Goal: Task Accomplishment & Management: Complete application form

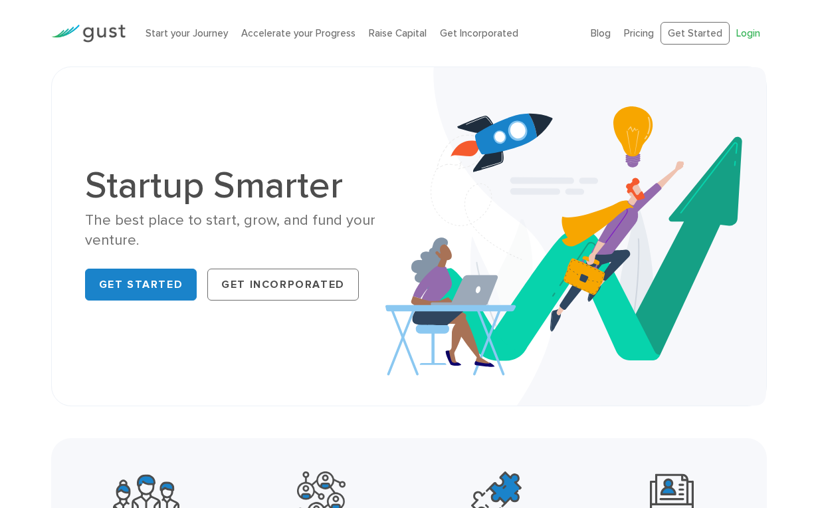
click at [739, 31] on link "Login" at bounding box center [749, 33] width 24 height 12
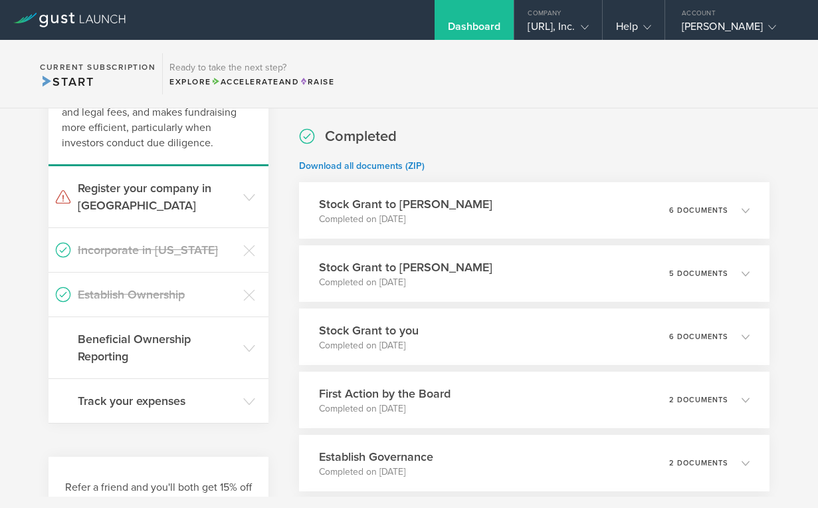
scroll to position [213, 0]
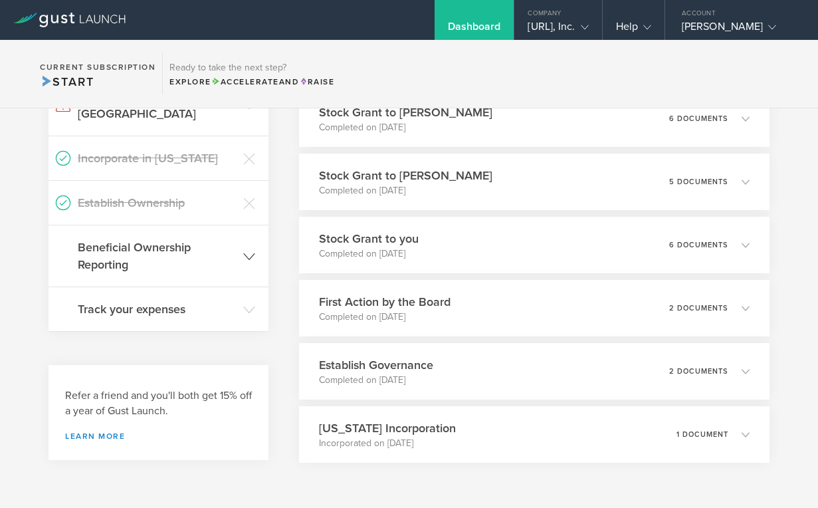
click at [241, 241] on header "Beneficial Ownership Reporting" at bounding box center [159, 255] width 220 height 61
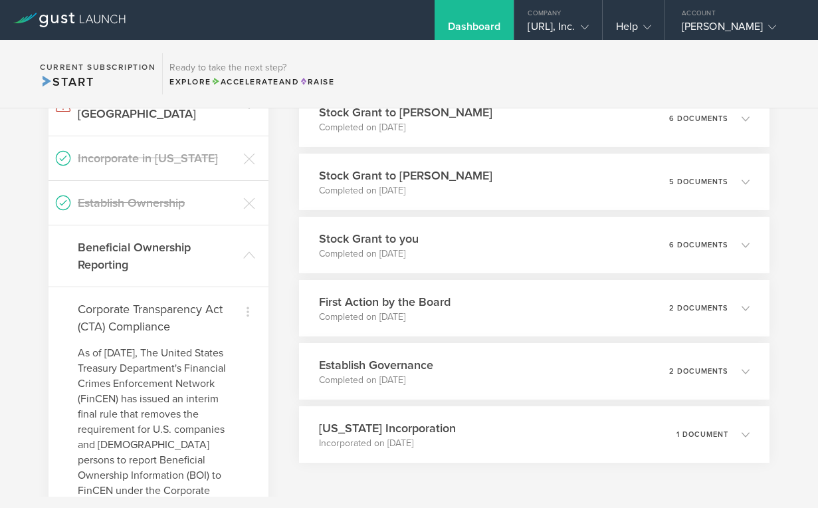
scroll to position [309, 0]
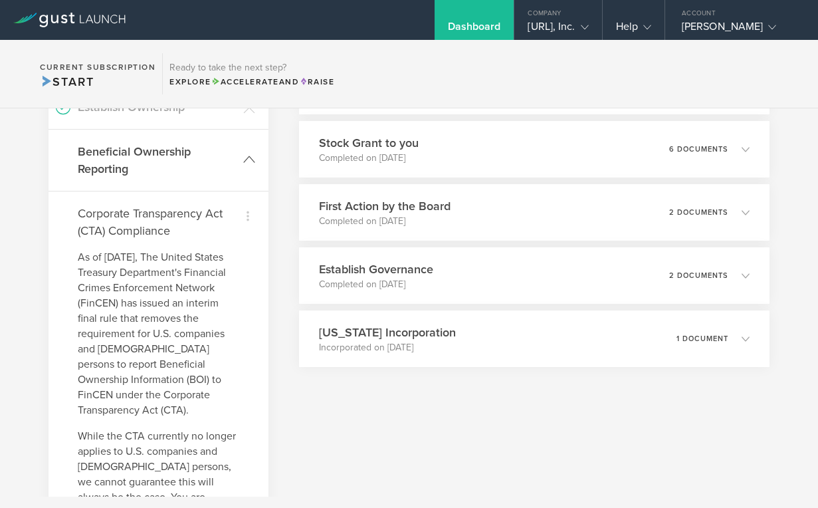
click at [248, 154] on icon at bounding box center [249, 160] width 12 height 12
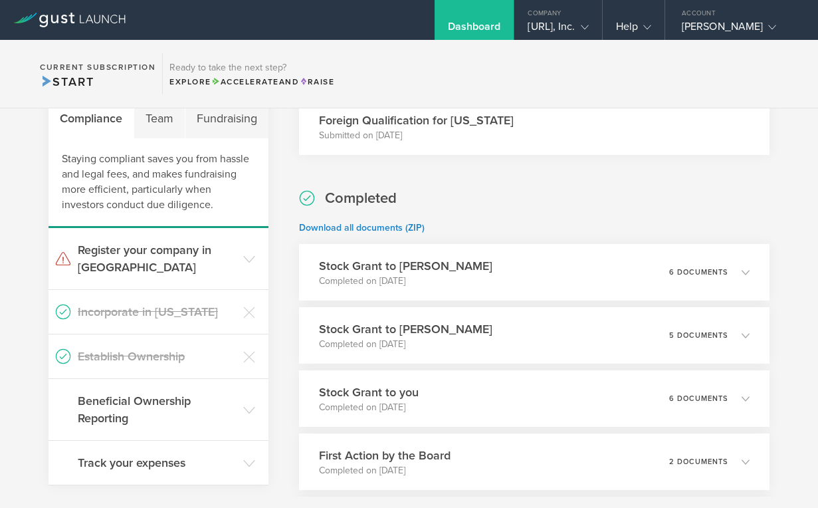
scroll to position [0, 0]
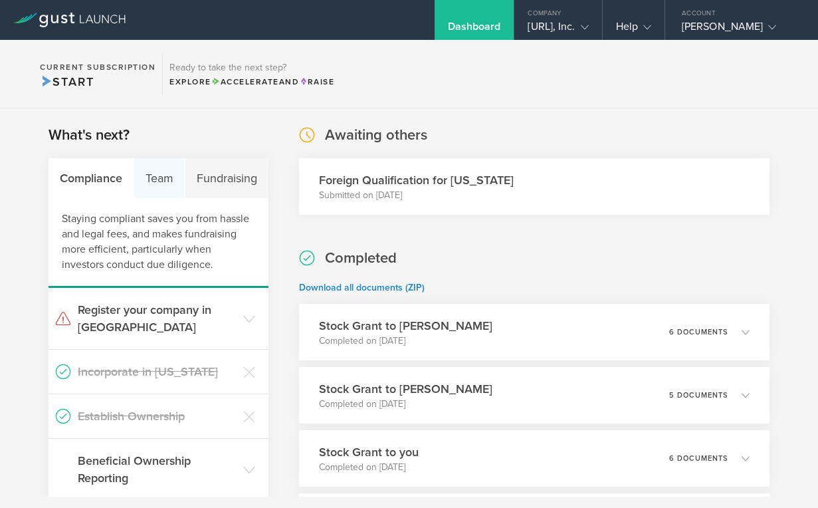
click at [161, 171] on div "Team" at bounding box center [159, 178] width 51 height 40
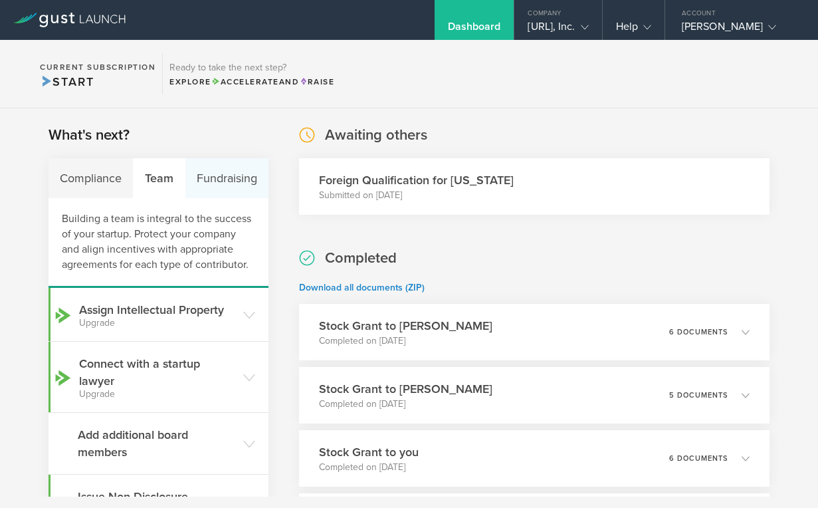
click at [223, 172] on div "Fundraising" at bounding box center [226, 178] width 83 height 40
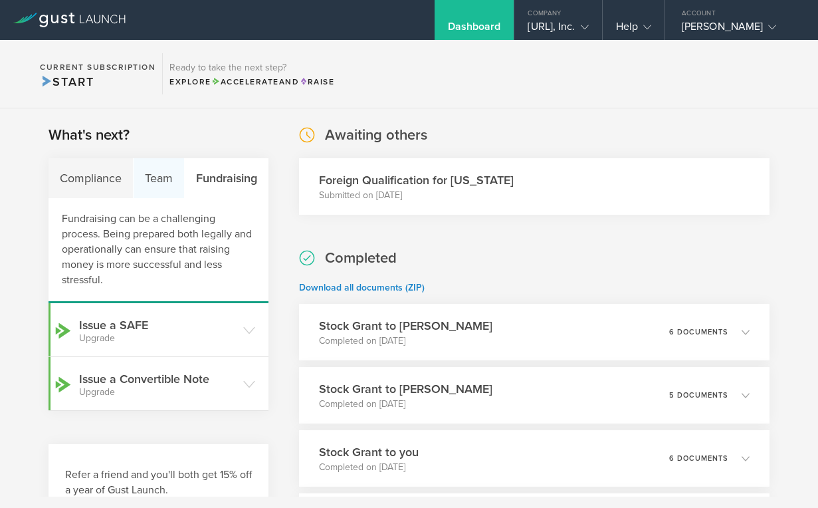
click at [157, 187] on div "Team" at bounding box center [159, 178] width 51 height 40
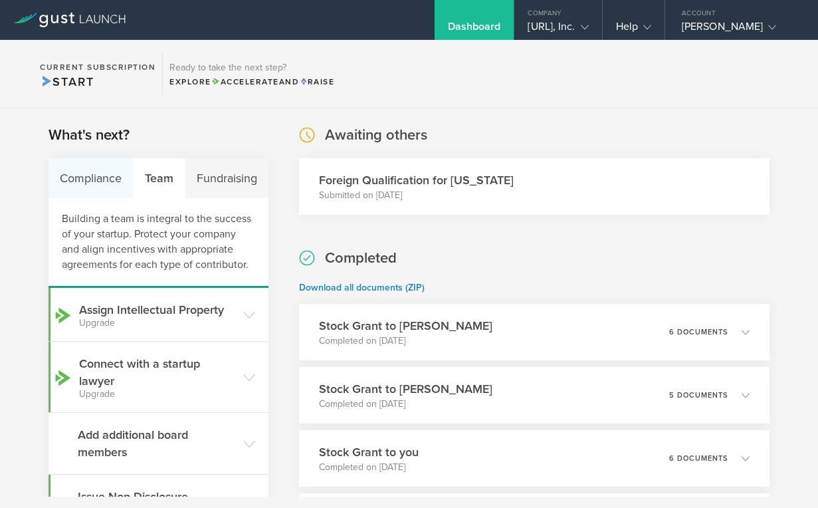
click at [80, 178] on div "Compliance" at bounding box center [91, 178] width 85 height 40
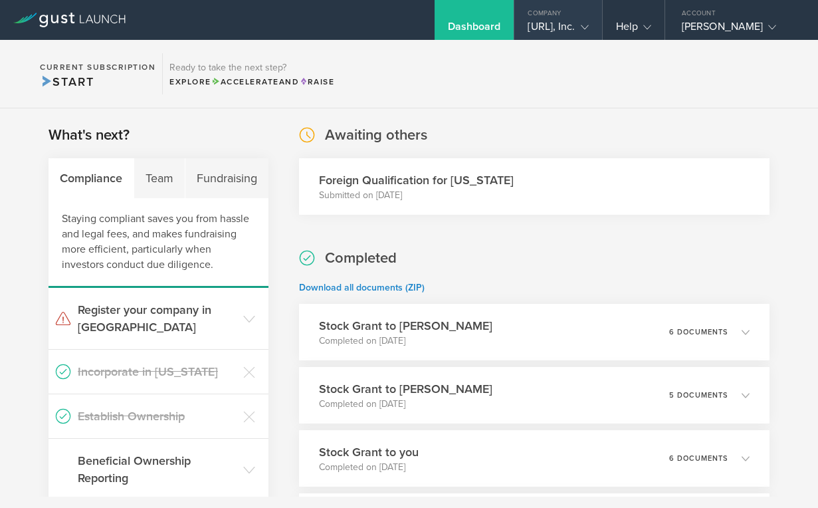
click at [579, 20] on gust-icon at bounding box center [582, 26] width 13 height 13
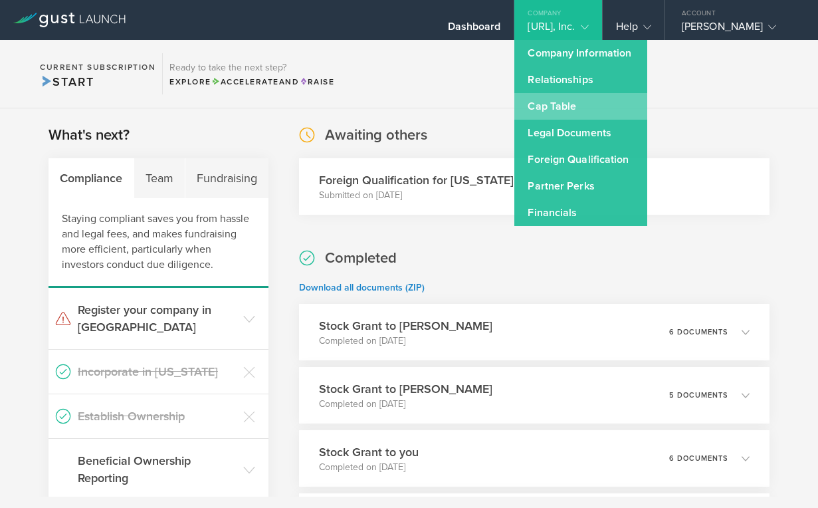
click at [515, 114] on link "Cap Table" at bounding box center [581, 106] width 133 height 27
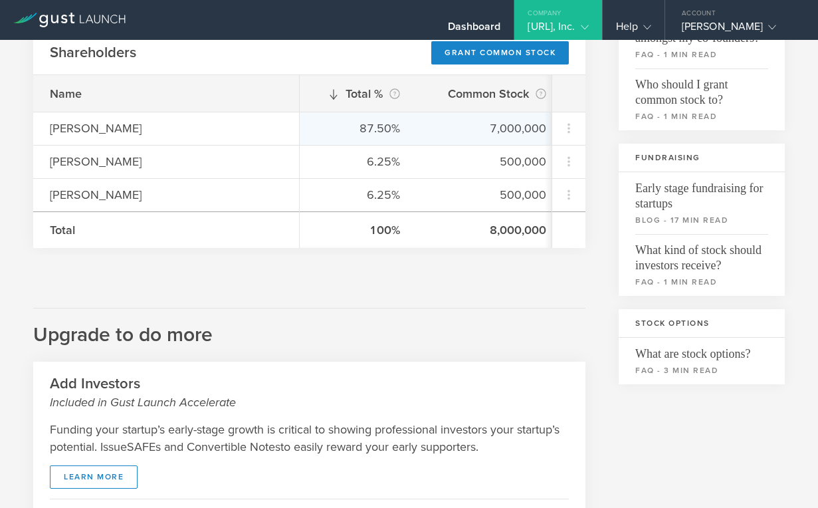
scroll to position [143, 0]
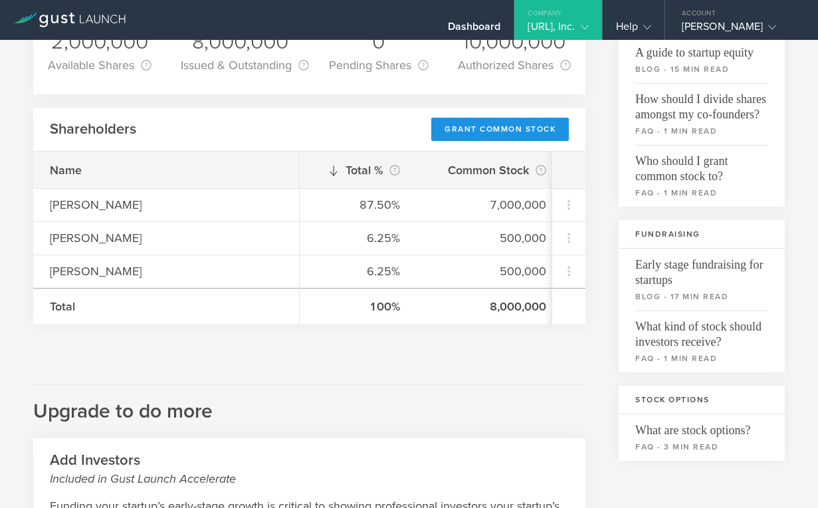
click at [500, 128] on div "Grant Common Stock" at bounding box center [500, 129] width 138 height 23
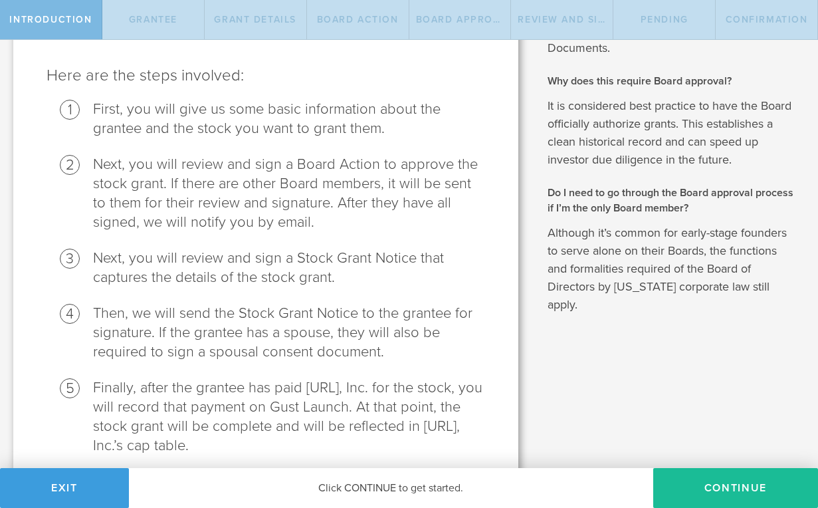
scroll to position [198, 0]
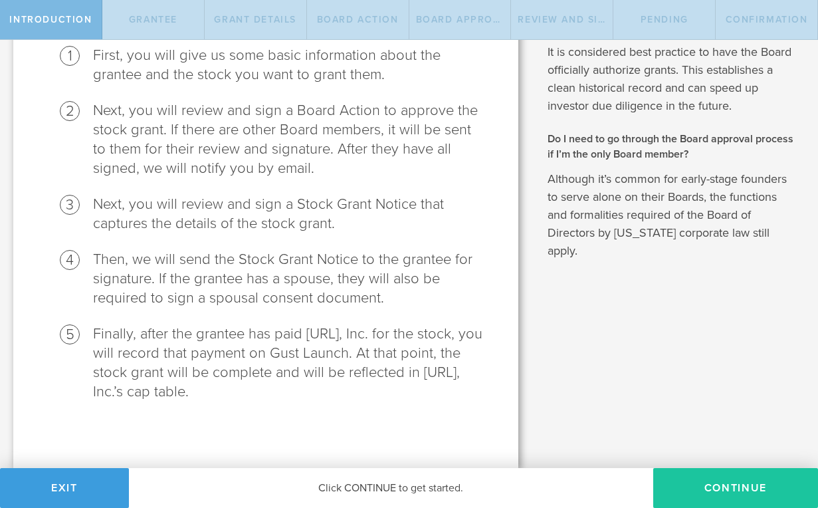
click at [715, 475] on button "Continue" at bounding box center [735, 488] width 165 height 40
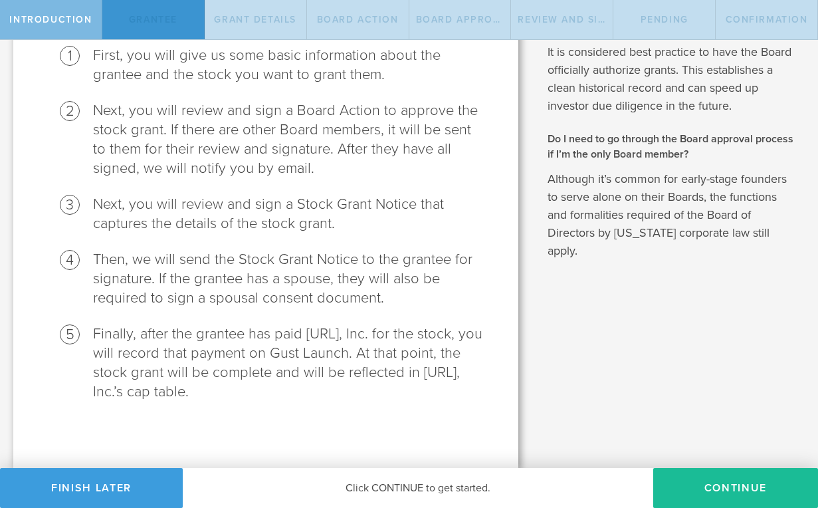
scroll to position [0, 0]
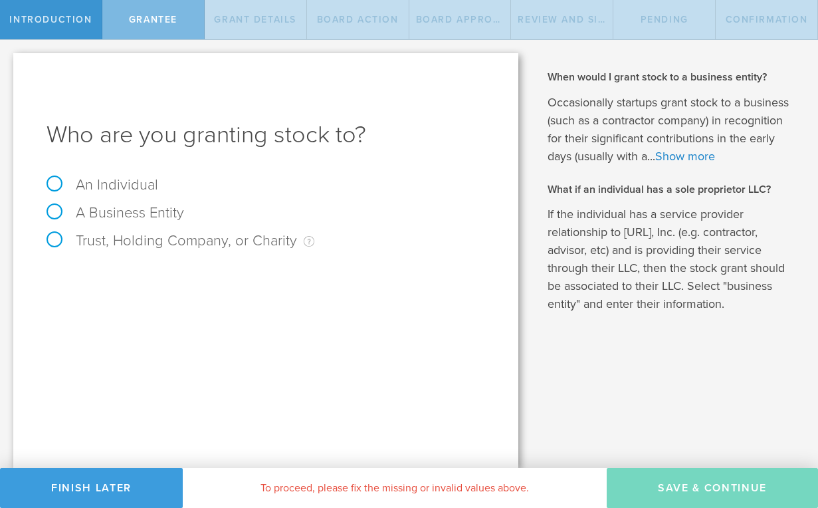
click at [58, 184] on label "An Individual" at bounding box center [103, 184] width 112 height 17
click at [9, 61] on input "An Individual" at bounding box center [4, 50] width 9 height 21
radio input "true"
click at [168, 278] on input "text" at bounding box center [315, 278] width 339 height 20
type input "[PERSON_NAME]"
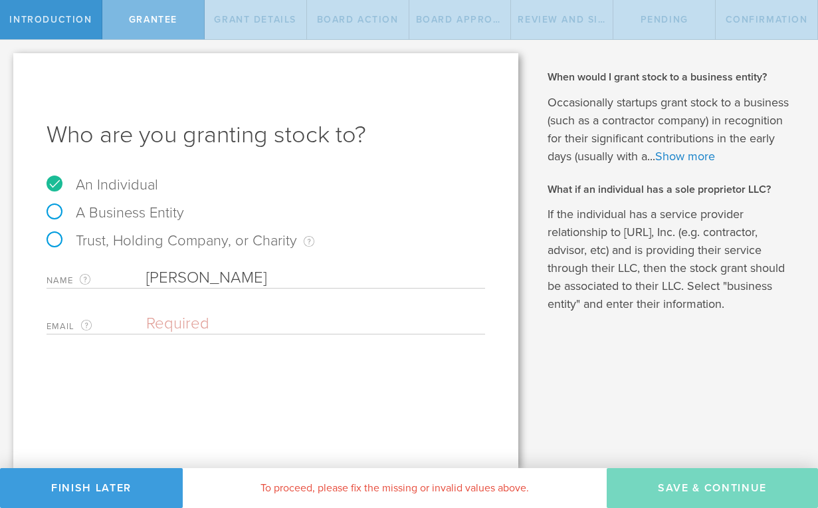
click at [186, 318] on input "email" at bounding box center [312, 324] width 332 height 20
paste input "[EMAIL_ADDRESS][PERSON_NAME][DOMAIN_NAME]"
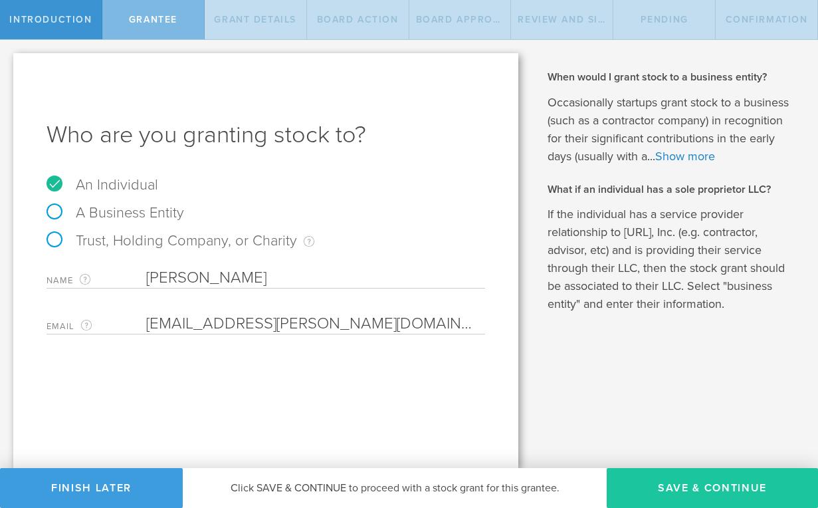
type input "[EMAIL_ADDRESS][PERSON_NAME][DOMAIN_NAME]"
click at [665, 489] on button "Save & Continue" at bounding box center [712, 488] width 211 height 40
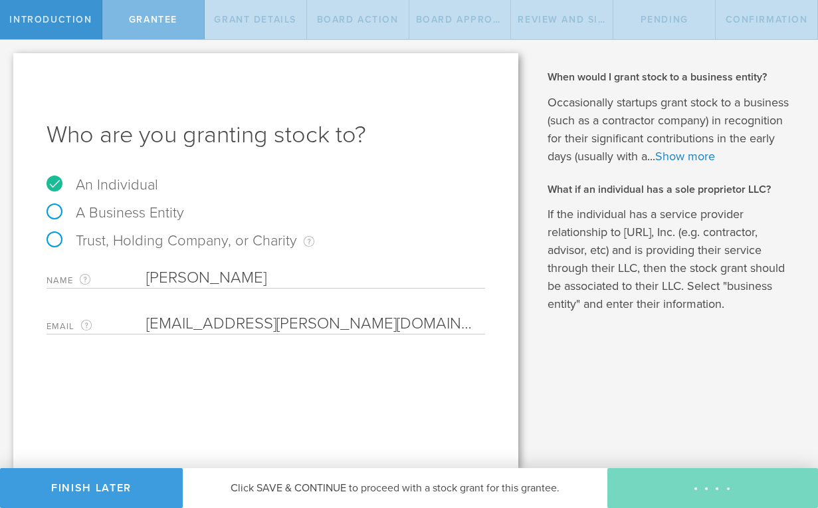
type input "48"
type input "12"
select select "none"
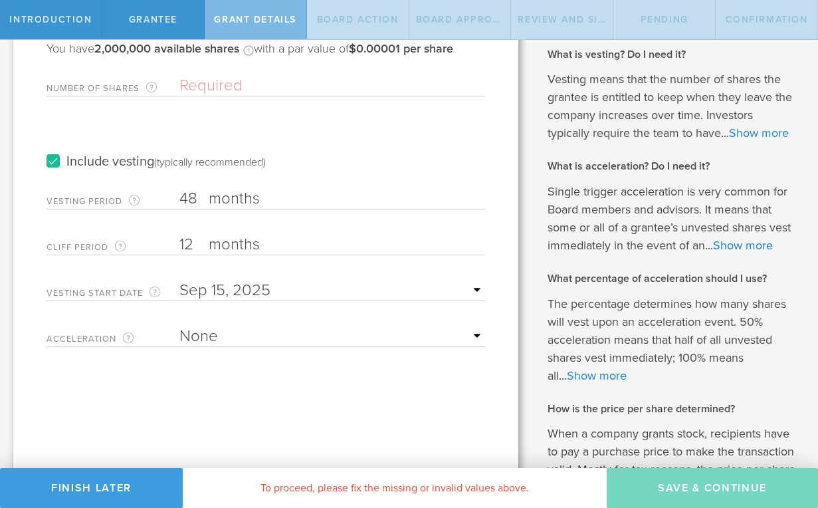
scroll to position [121, 0]
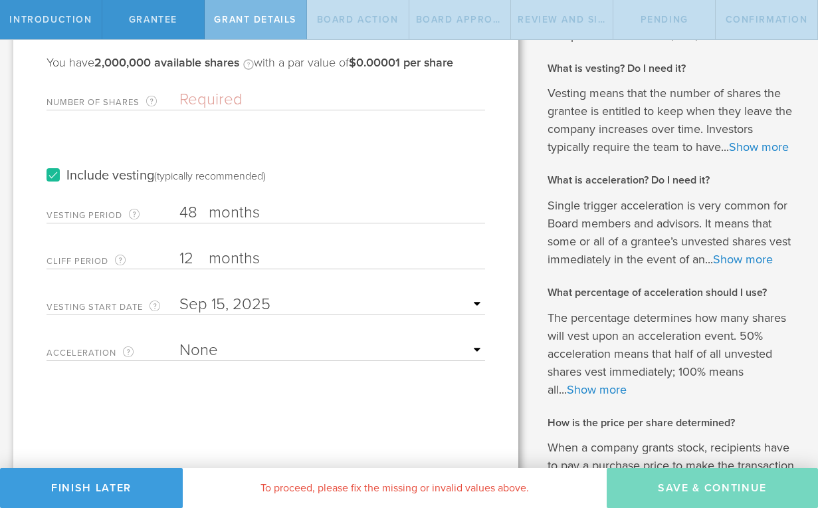
click at [190, 212] on input "48" at bounding box center [332, 213] width 306 height 20
drag, startPoint x: 193, startPoint y: 213, endPoint x: 177, endPoint y: 213, distance: 15.3
click at [177, 213] on div "Vesting Period The total number of months until vesting is complete. 48 months …" at bounding box center [266, 209] width 439 height 27
type input "24"
click at [406, 170] on div "Include vesting (typically recommended)" at bounding box center [266, 162] width 439 height 67
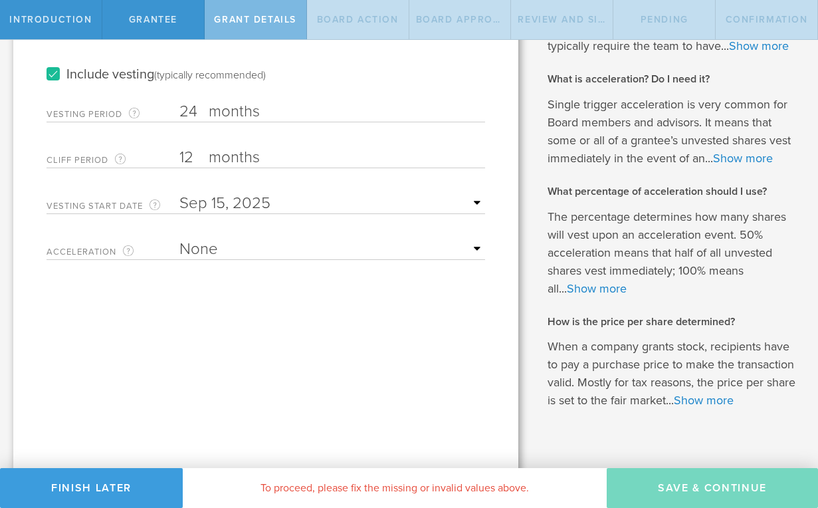
scroll to position [242, 0]
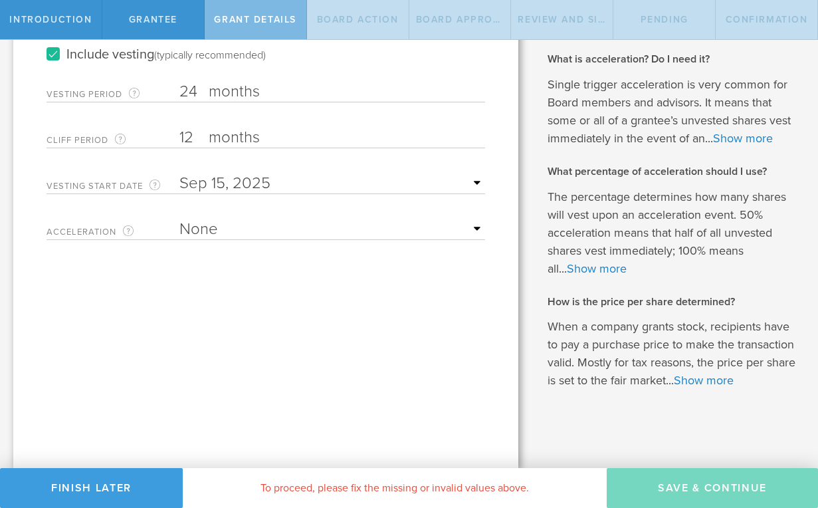
click at [472, 185] on input "text" at bounding box center [332, 184] width 306 height 20
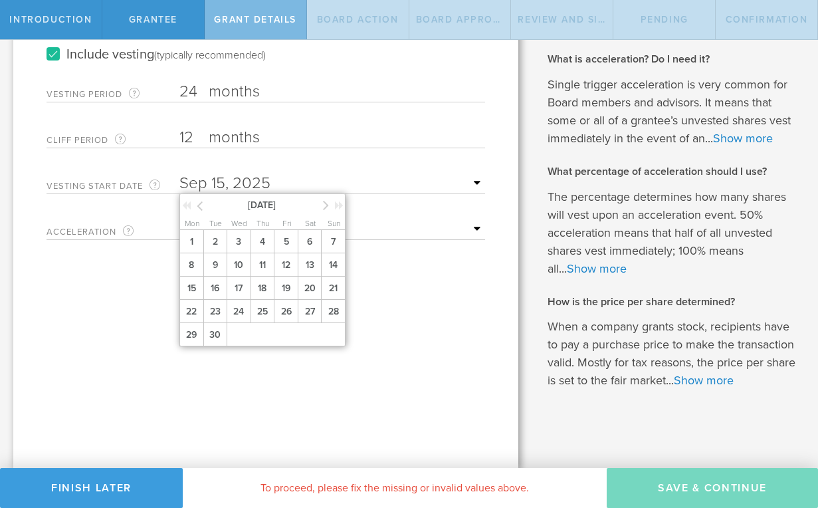
click at [202, 206] on icon at bounding box center [200, 205] width 6 height 17
click at [285, 245] on span "1" at bounding box center [286, 241] width 24 height 23
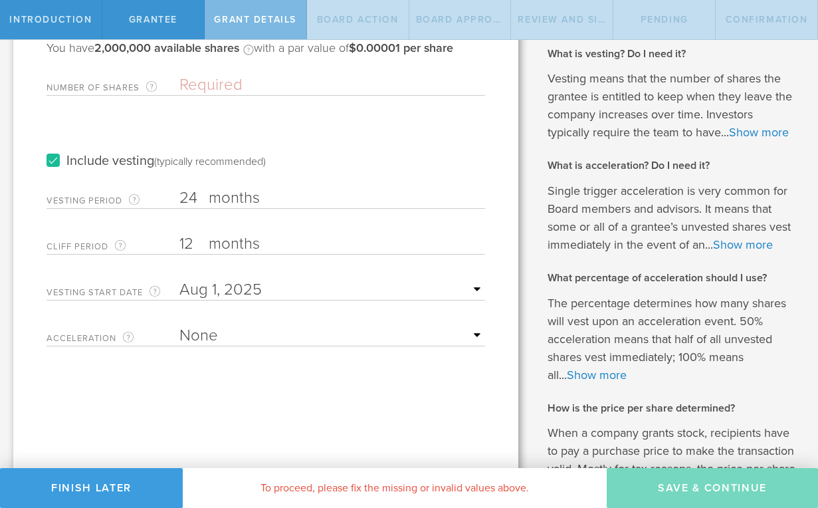
scroll to position [138, 0]
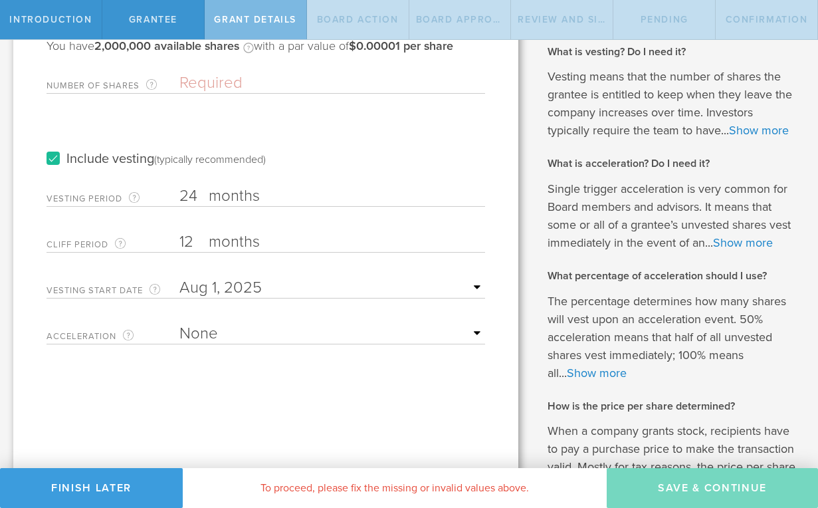
click at [471, 337] on select "None Single Trigger Double Trigger" at bounding box center [332, 334] width 306 height 20
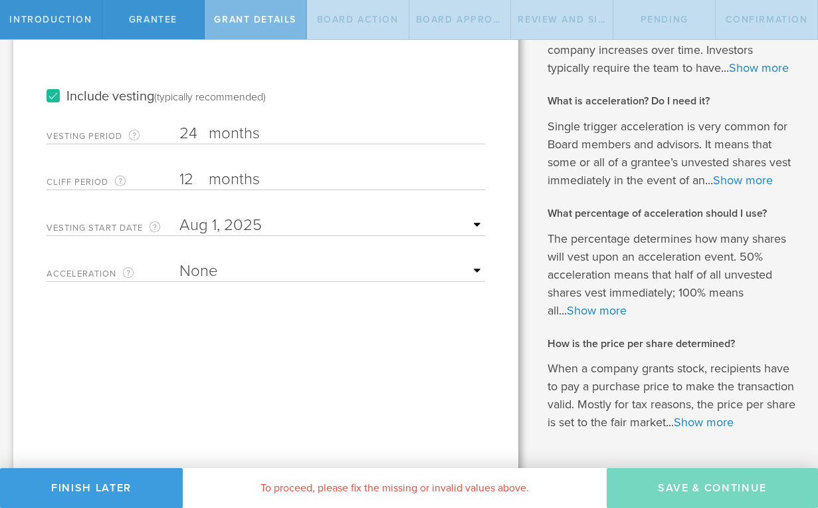
scroll to position [242, 0]
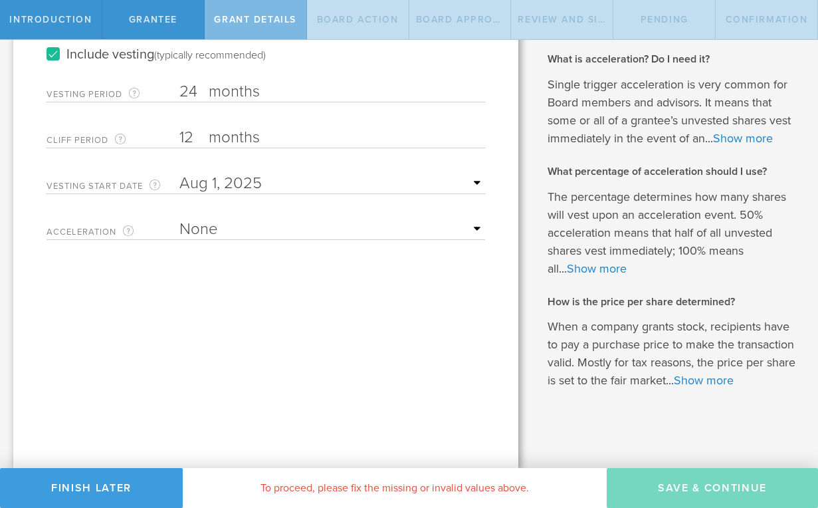
click at [461, 227] on select "None Single Trigger Double Trigger" at bounding box center [332, 229] width 306 height 20
click at [302, 224] on select "None Single Trigger Double Trigger" at bounding box center [332, 229] width 306 height 20
select select "single"
click at [179, 219] on select "None Single Trigger Double Trigger" at bounding box center [332, 229] width 306 height 20
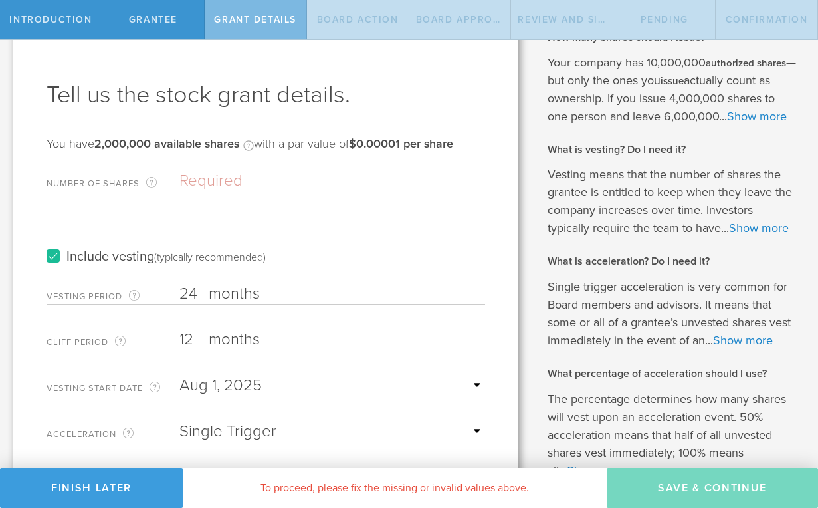
scroll to position [41, 0]
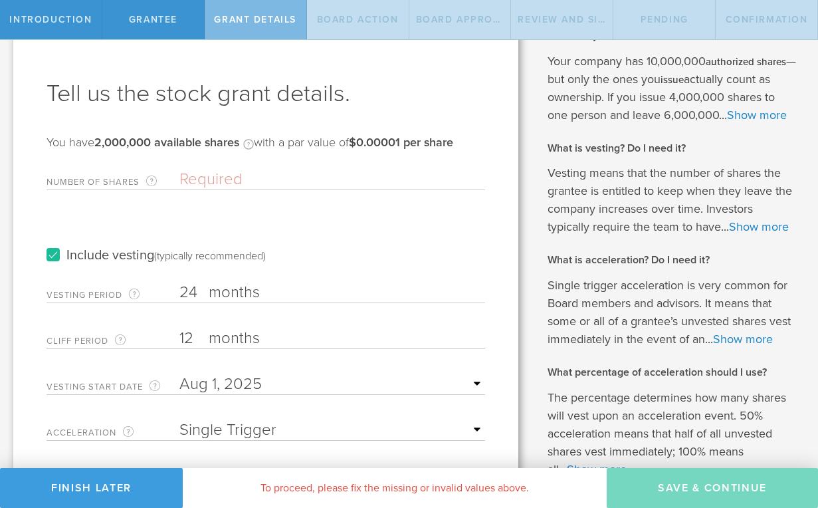
click at [214, 179] on input "Number of Shares The total amount of stock the company is granting to this reci…" at bounding box center [332, 180] width 306 height 20
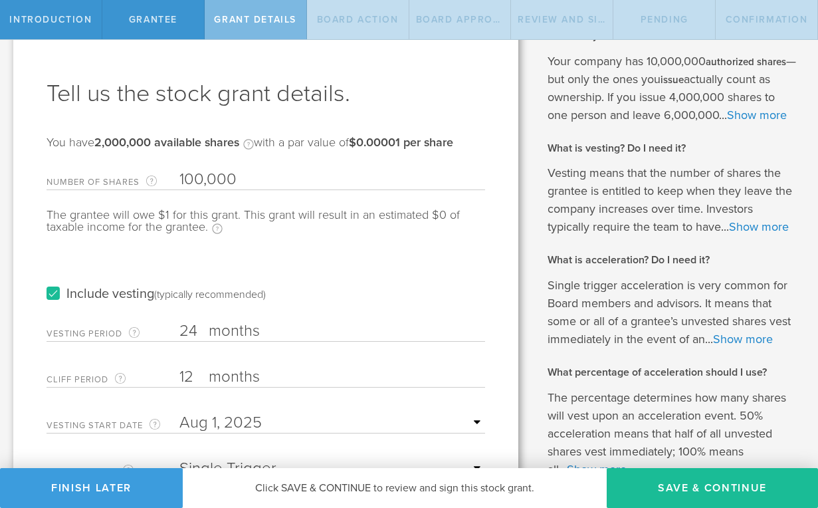
click at [495, 287] on div "Tell us the stock grant details. You have 2,000,000 available shares Available …" at bounding box center [265, 340] width 505 height 657
drag, startPoint x: 236, startPoint y: 179, endPoint x: 179, endPoint y: 182, distance: 57.2
click at [179, 182] on div "Number of Shares The total amount of stock the company is granting to this reci…" at bounding box center [266, 176] width 439 height 27
type input "25,000"
click at [378, 248] on div "Include vesting (typically recommended)" at bounding box center [266, 280] width 439 height 67
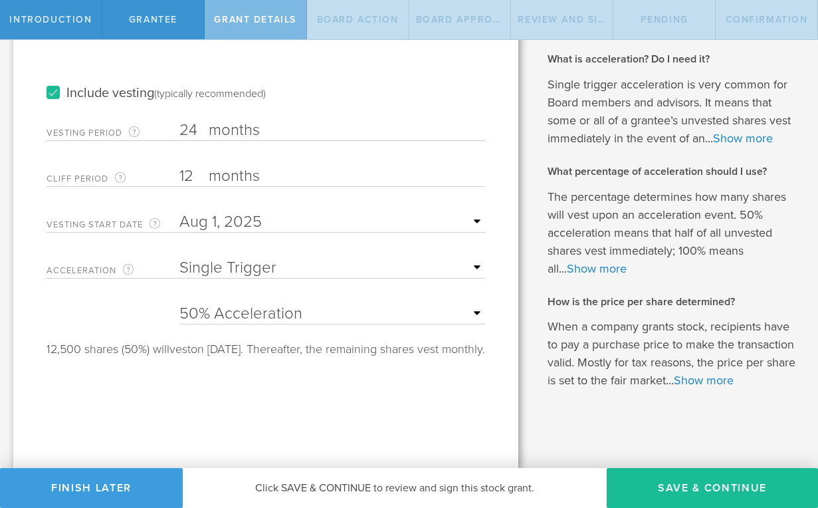
scroll to position [242, 0]
click at [418, 312] on select "25% Acceleration 50% Acceleration 75% Acceleration 100% Acceleration" at bounding box center [332, 314] width 306 height 20
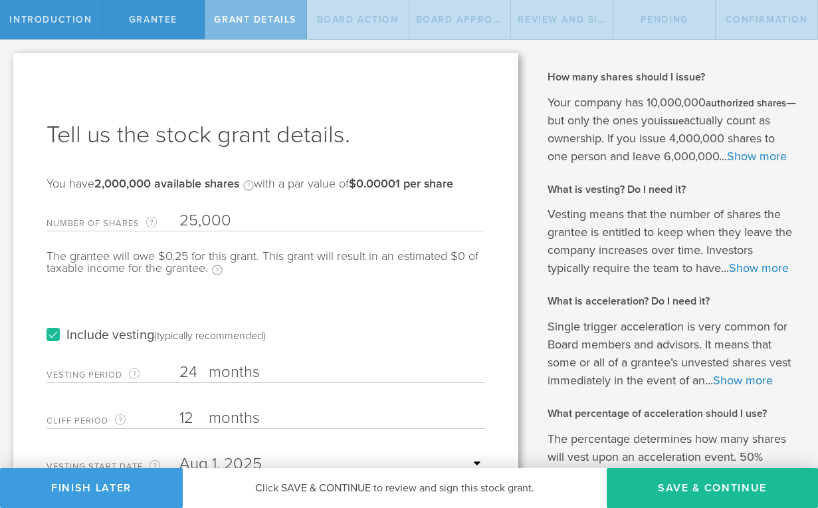
scroll to position [0, 0]
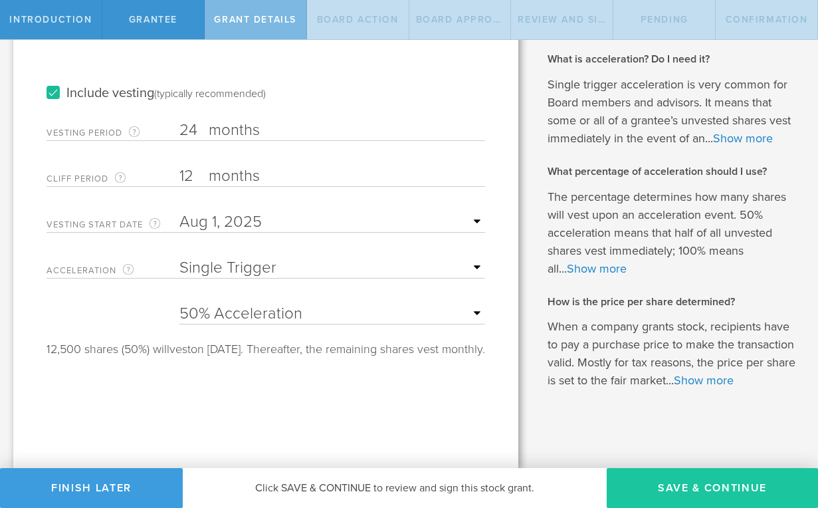
click at [676, 502] on button "Save & Continue" at bounding box center [712, 488] width 211 height 40
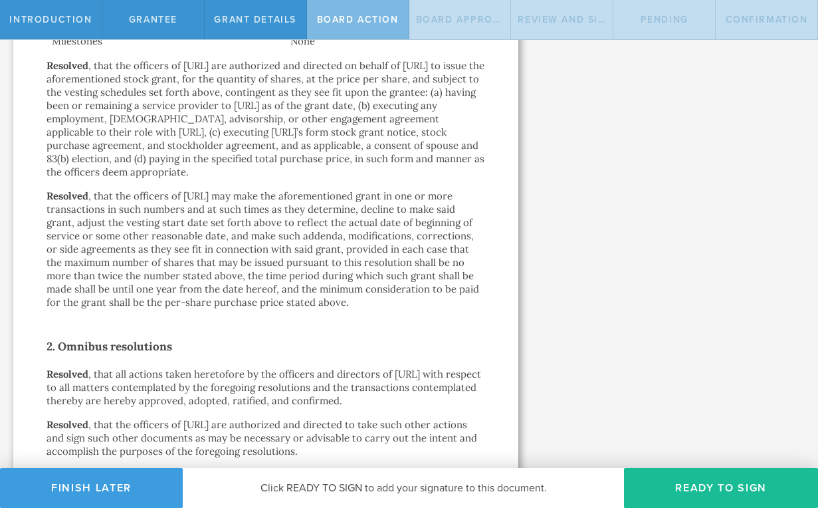
scroll to position [880, 0]
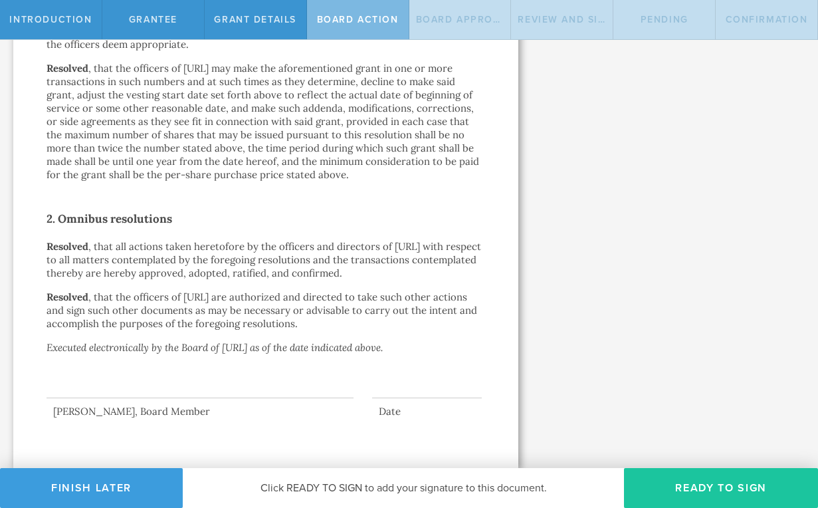
click at [703, 496] on button "Ready to Sign" at bounding box center [721, 488] width 194 height 40
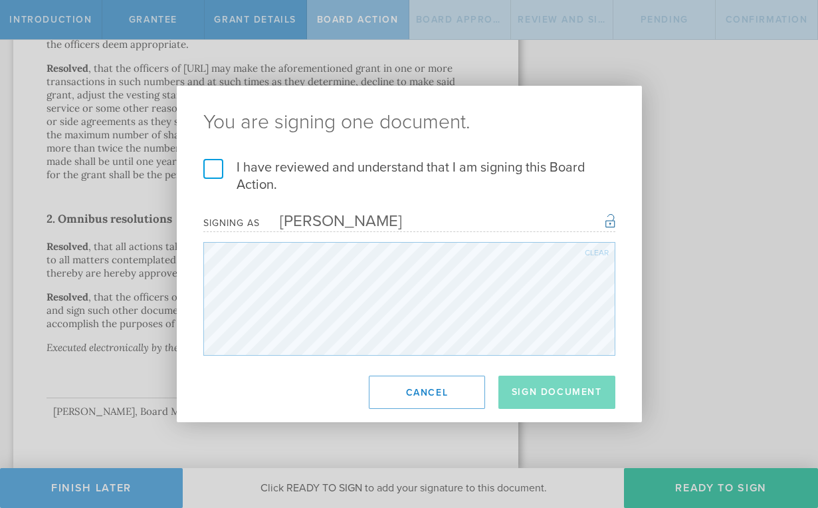
click at [218, 176] on label "I have reviewed and understand that I am signing this Board Action." at bounding box center [409, 176] width 412 height 35
click at [0, 0] on input "I have reviewed and understand that I am signing this Board Action." at bounding box center [0, 0] width 0 height 0
click at [538, 384] on button "Sign Document" at bounding box center [557, 392] width 117 height 33
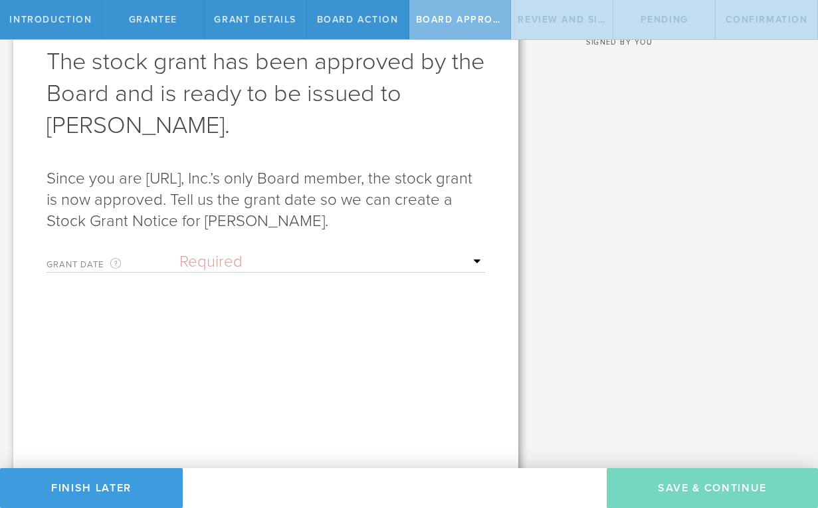
scroll to position [79, 0]
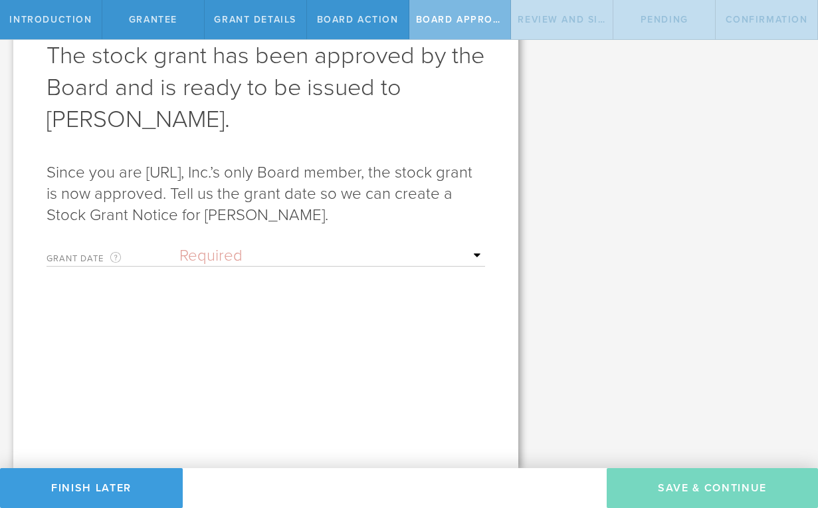
click at [223, 256] on select "Required Upon grantee's signature A specific date" at bounding box center [332, 256] width 306 height 20
click at [179, 246] on select "Required Upon grantee's signature A specific date" at bounding box center [332, 256] width 306 height 20
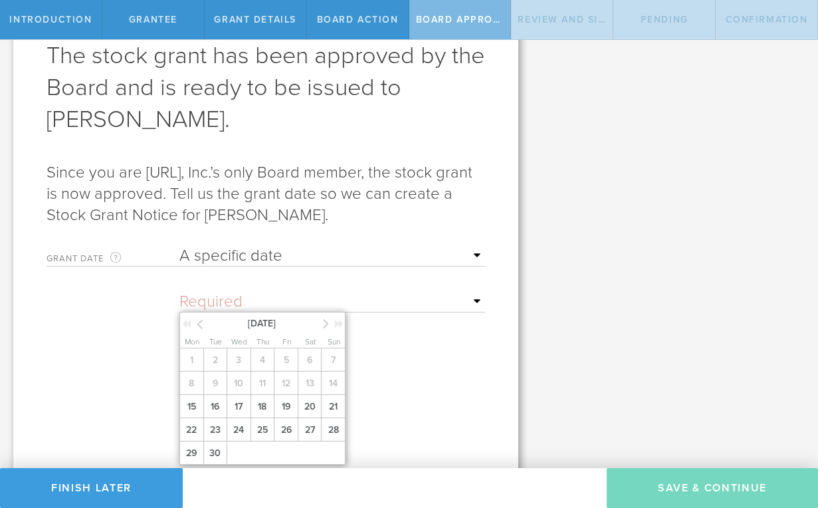
click at [251, 303] on input "text" at bounding box center [332, 302] width 306 height 20
click at [217, 253] on select "Required Upon grantee's signature A specific date" at bounding box center [332, 256] width 306 height 20
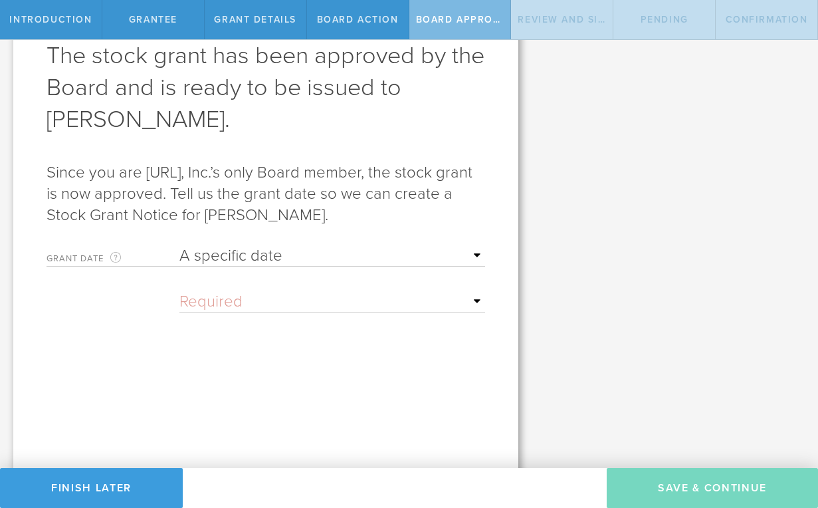
select select "uponGranteeSignature"
click at [179, 246] on select "Required Upon grantee's signature A specific date" at bounding box center [332, 256] width 306 height 20
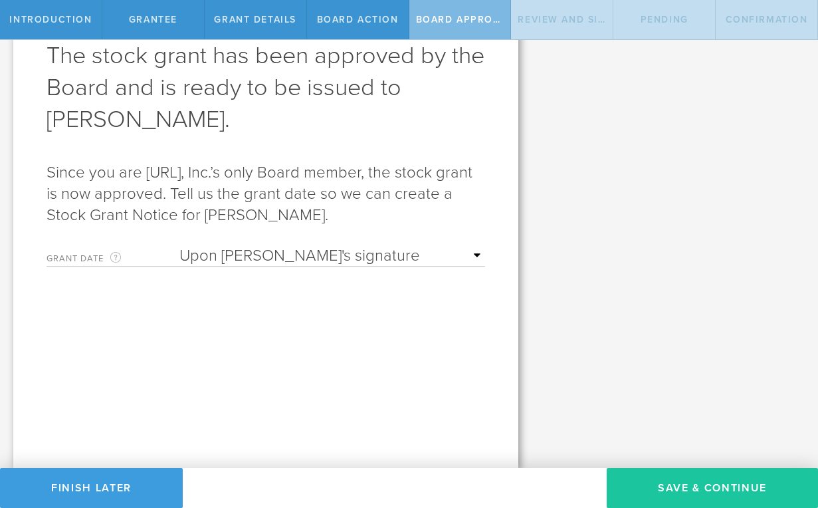
click at [684, 495] on button "Save & Continue" at bounding box center [712, 488] width 211 height 40
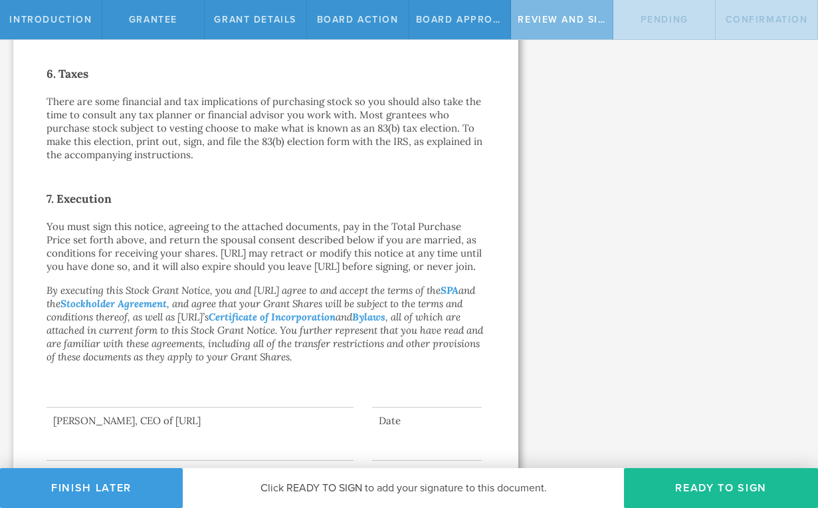
scroll to position [1041, 0]
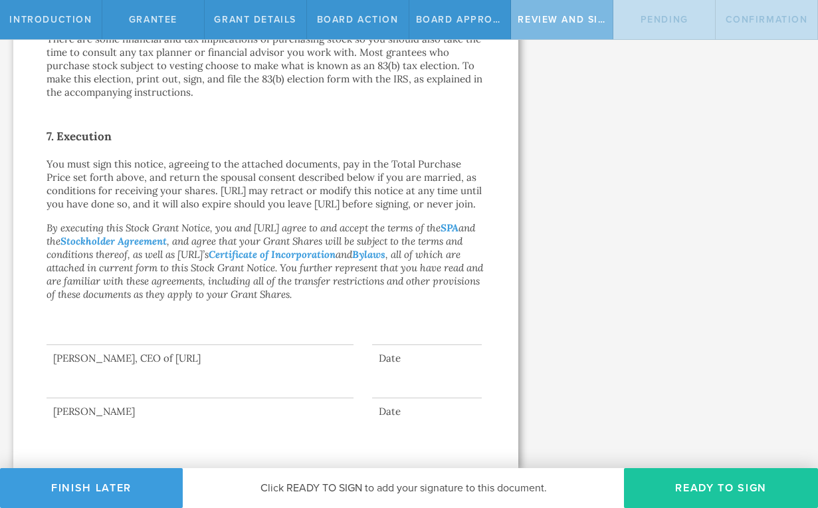
click at [685, 483] on button "Ready to Sign" at bounding box center [721, 488] width 194 height 40
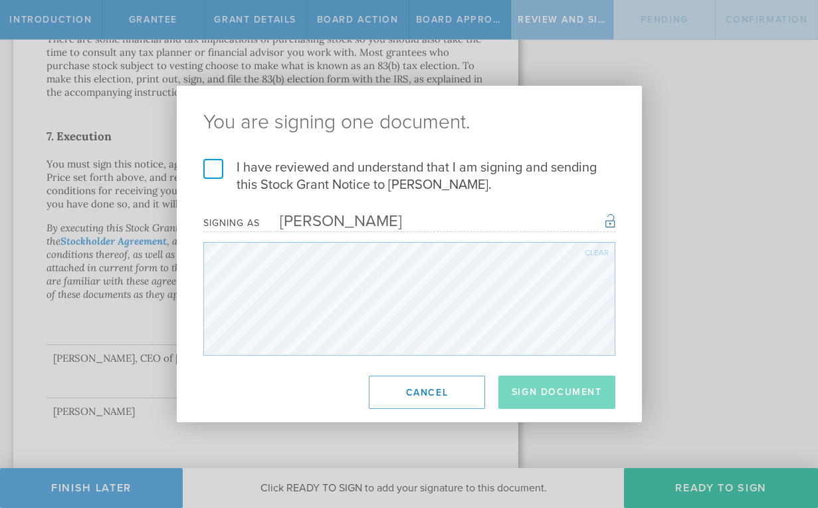
click at [209, 166] on label "I have reviewed and understand that I am signing and sending this Stock Grant N…" at bounding box center [409, 176] width 412 height 35
click at [0, 0] on input "I have reviewed and understand that I am signing and sending this Stock Grant N…" at bounding box center [0, 0] width 0 height 0
click at [540, 396] on button "Sign Document" at bounding box center [557, 392] width 117 height 33
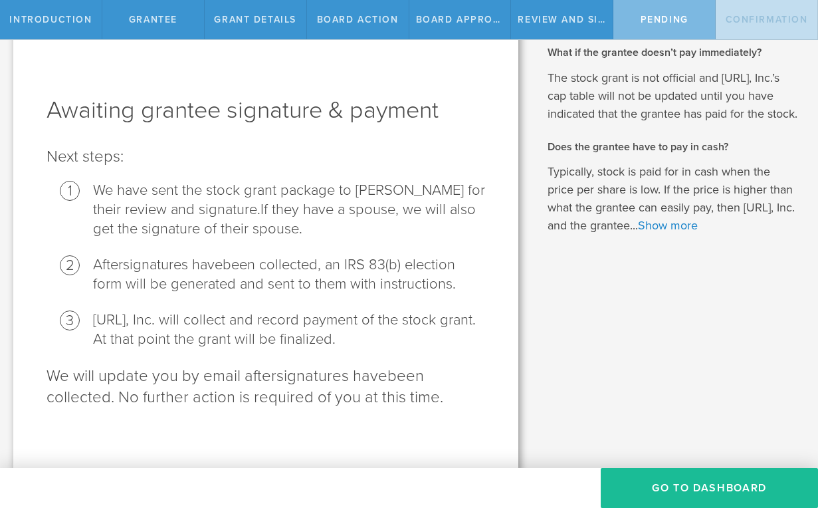
scroll to position [28, 0]
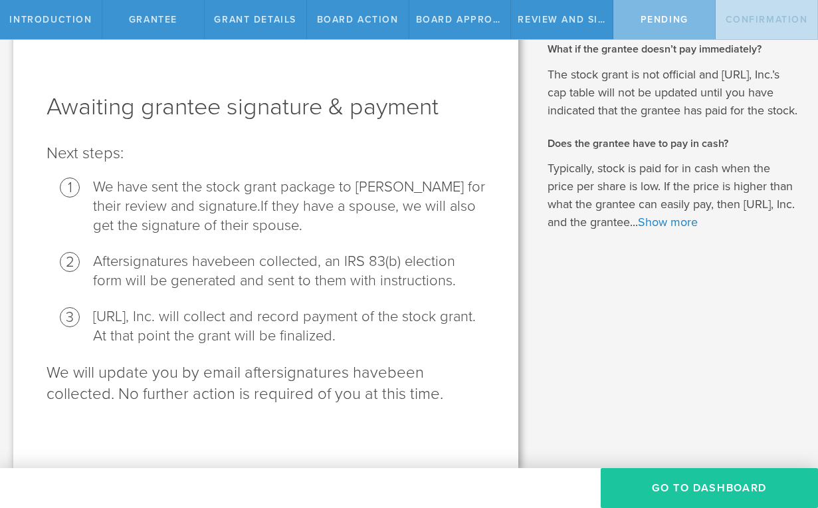
click at [653, 487] on button "Go To Dashboard" at bounding box center [709, 488] width 217 height 40
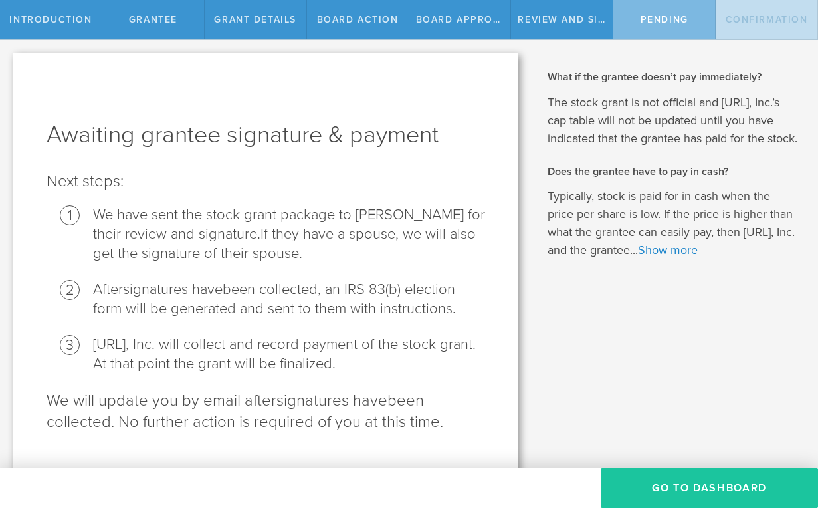
click at [697, 482] on button "Go To Dashboard" at bounding box center [709, 488] width 217 height 40
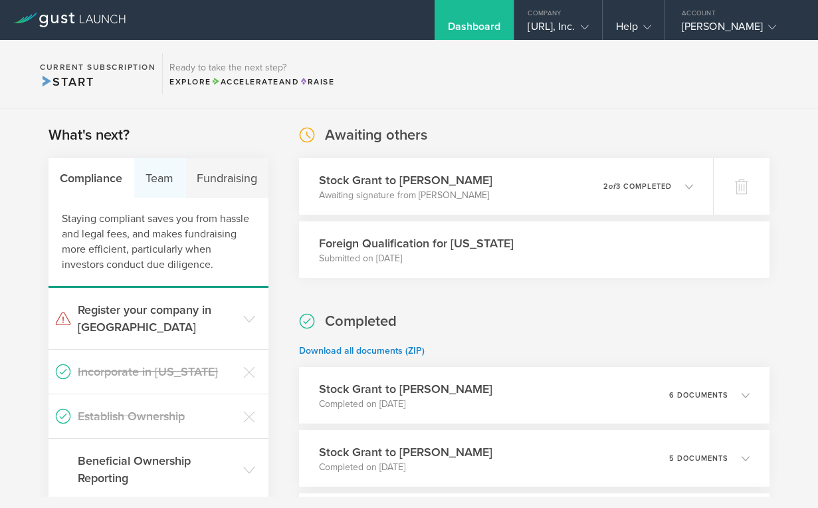
click at [165, 181] on div "Team" at bounding box center [159, 178] width 51 height 40
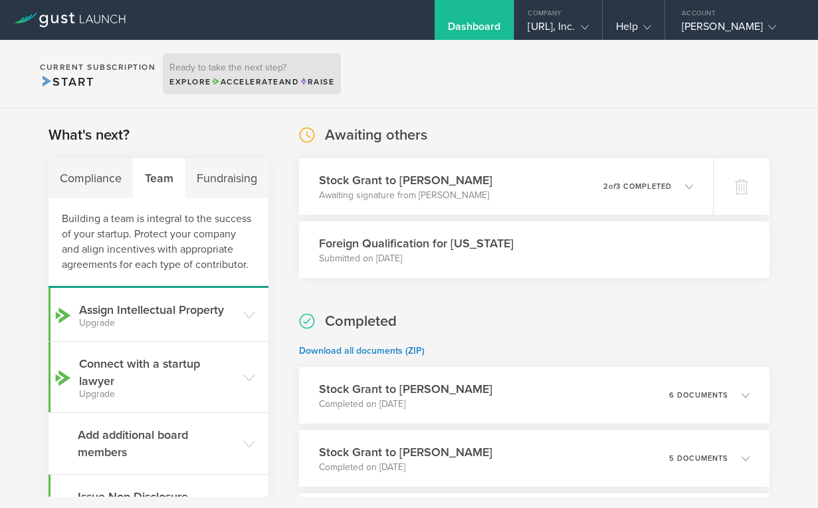
click at [255, 82] on span "Accelerate" at bounding box center [245, 81] width 68 height 9
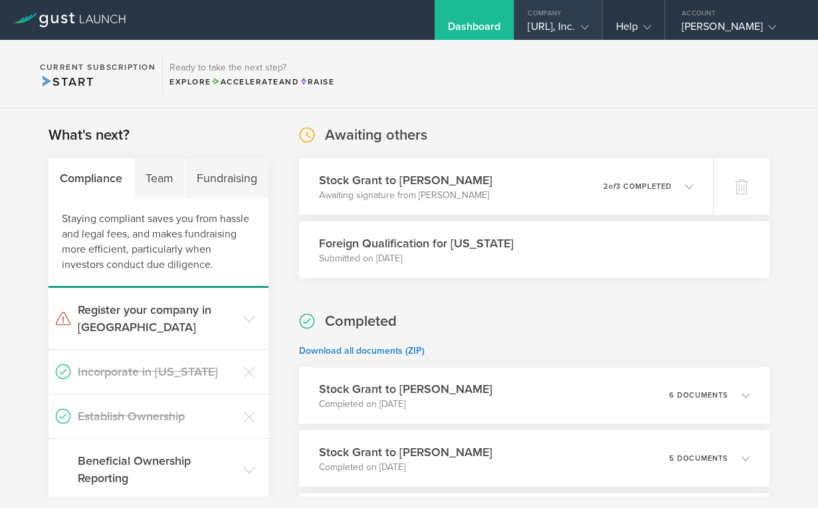
click at [564, 24] on div "[URL], Inc." at bounding box center [558, 30] width 60 height 20
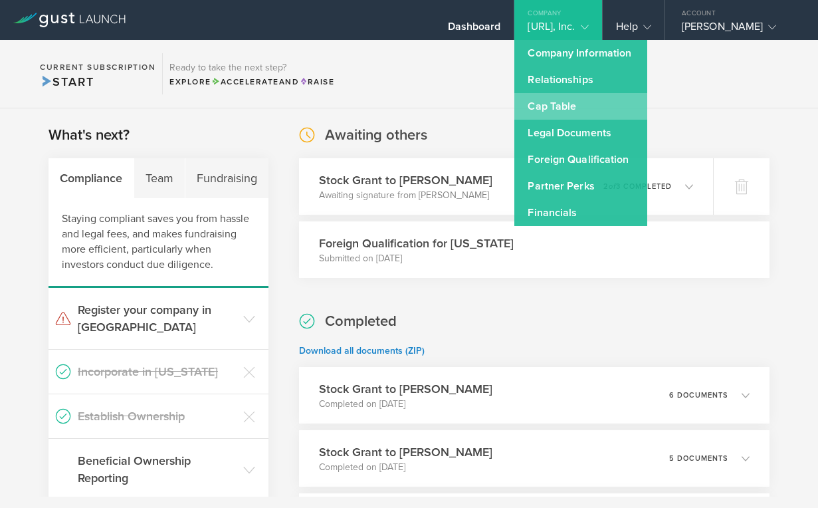
click at [517, 104] on link "Cap Table" at bounding box center [581, 106] width 133 height 27
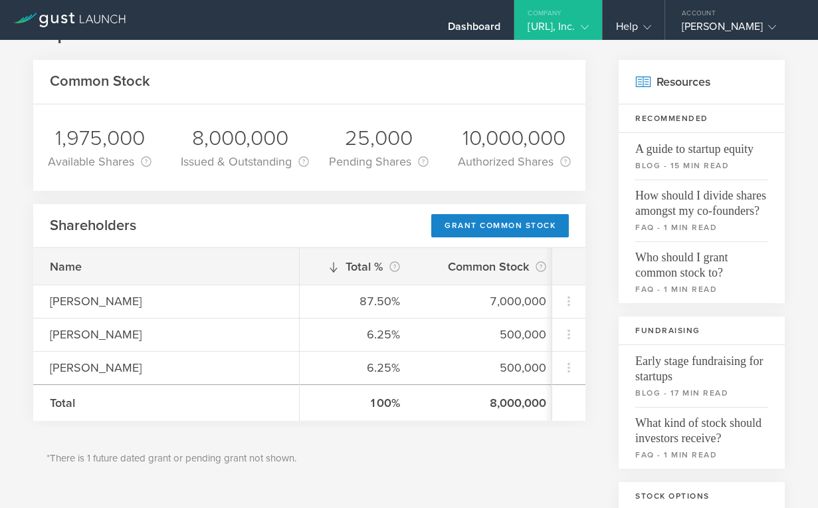
scroll to position [77, 0]
